Goal: Task Accomplishment & Management: Use online tool/utility

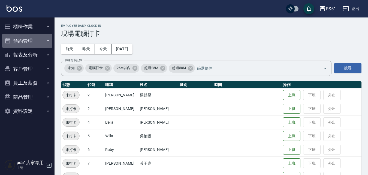
click at [36, 40] on button "預約管理" at bounding box center [27, 41] width 50 height 14
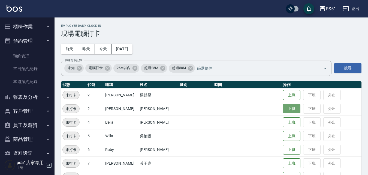
click at [284, 107] on button "上班" at bounding box center [291, 109] width 17 height 10
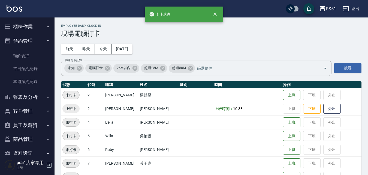
click at [46, 96] on icon "button" at bounding box center [48, 97] width 4 height 4
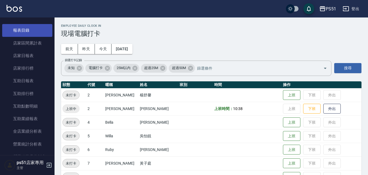
scroll to position [127, 0]
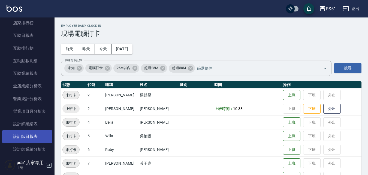
click at [33, 136] on link "設計師日報表" at bounding box center [27, 136] width 50 height 13
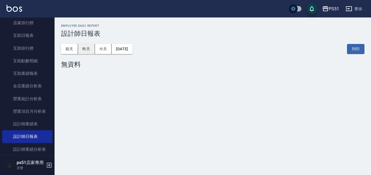
click at [86, 49] on button "昨天" at bounding box center [86, 49] width 17 height 10
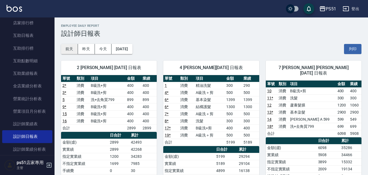
click at [68, 52] on button "前天" at bounding box center [69, 49] width 17 height 10
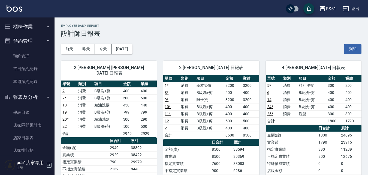
click at [34, 26] on button "櫃檯作業" at bounding box center [27, 27] width 50 height 14
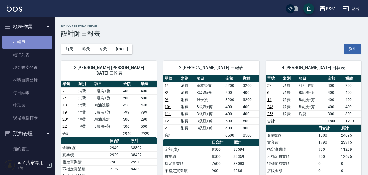
click at [31, 43] on link "打帳單" at bounding box center [27, 42] width 50 height 13
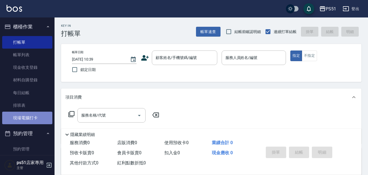
click at [38, 123] on link "現場電腦打卡" at bounding box center [27, 117] width 50 height 13
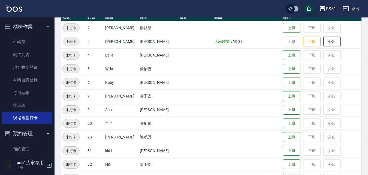
scroll to position [127, 0]
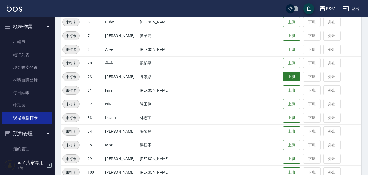
click at [283, 75] on button "上班" at bounding box center [291, 77] width 17 height 10
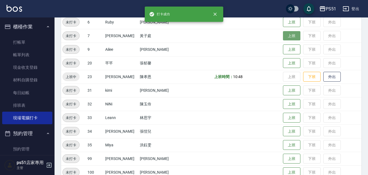
click at [283, 34] on button "上班" at bounding box center [291, 36] width 17 height 10
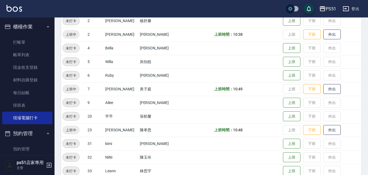
scroll to position [63, 0]
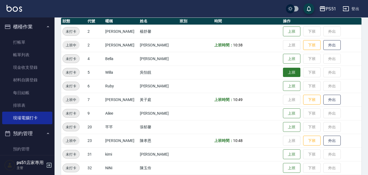
click at [285, 71] on button "上班" at bounding box center [291, 73] width 17 height 10
